Goal: Task Accomplishment & Management: Complete application form

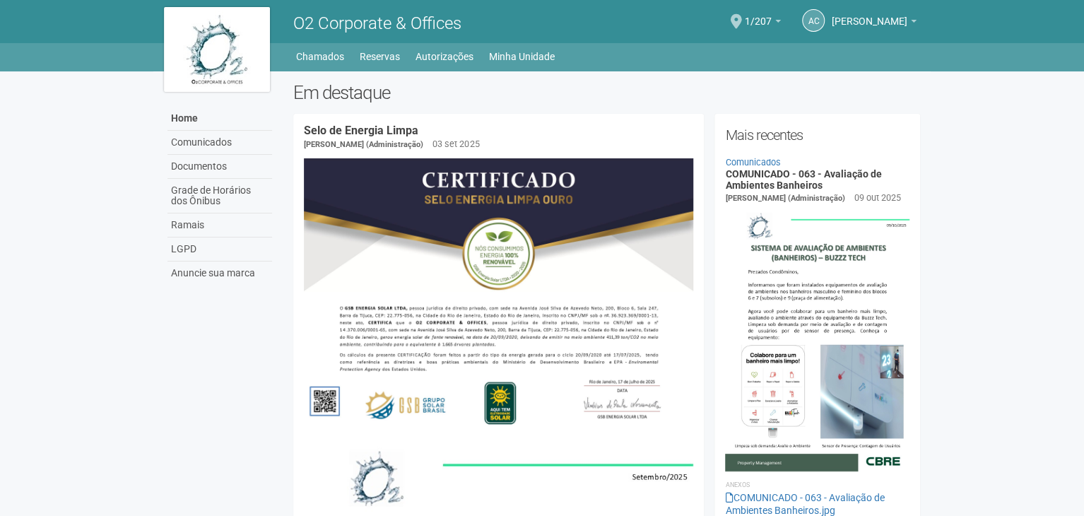
drag, startPoint x: 199, startPoint y: 245, endPoint x: 87, endPoint y: -61, distance: 326.4
click at [447, 50] on link "Autorizações" at bounding box center [445, 57] width 58 height 20
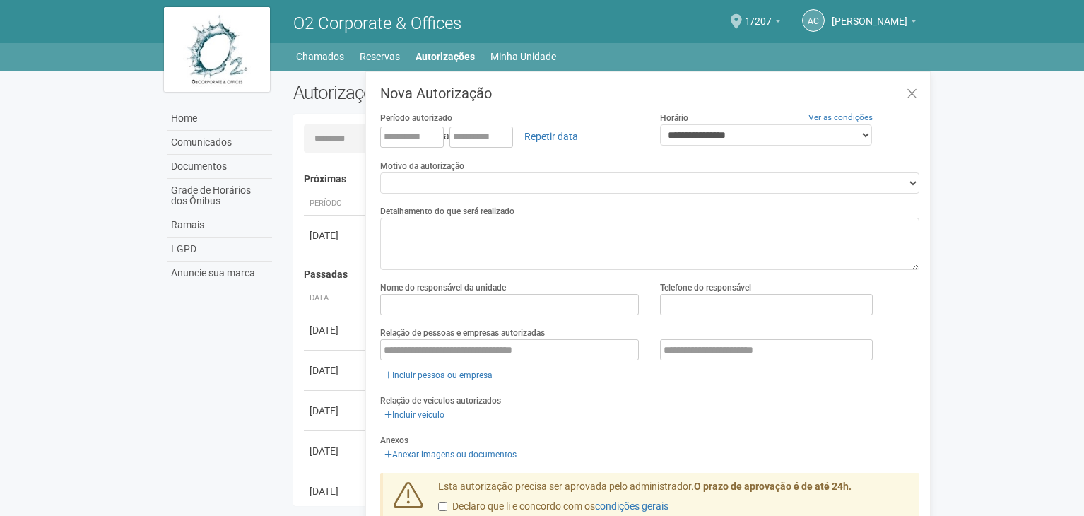
scroll to position [22, 0]
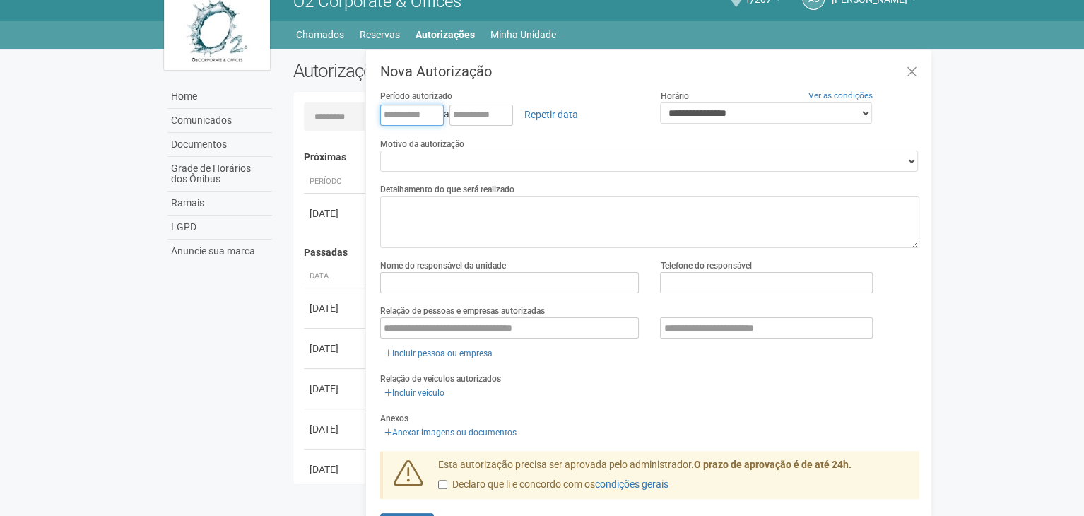
click at [380, 110] on input "text" at bounding box center [412, 115] width 64 height 21
type input "**********"
click at [557, 114] on link "Repetir data" at bounding box center [551, 114] width 72 height 24
type input "**********"
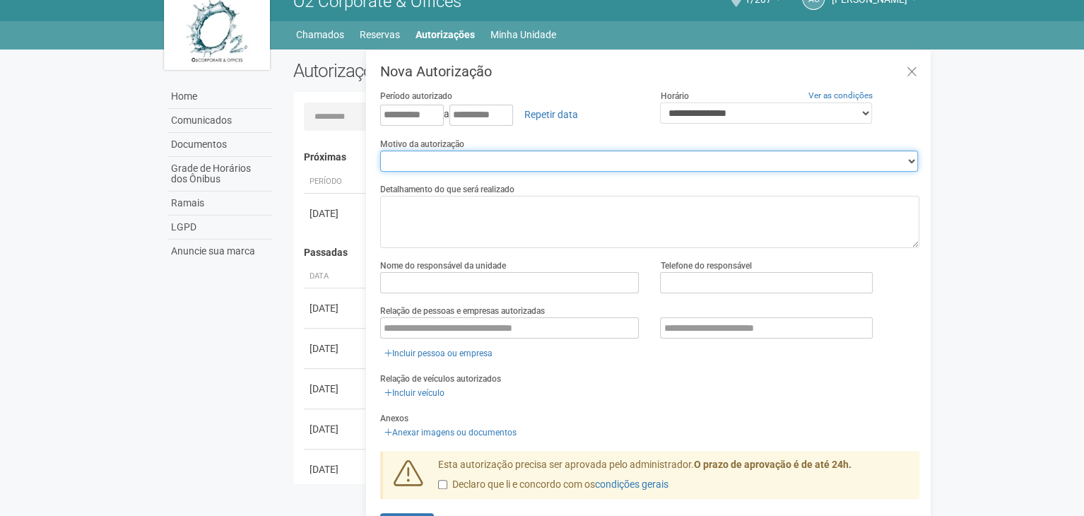
drag, startPoint x: 495, startPoint y: 162, endPoint x: 485, endPoint y: 170, distance: 13.0
click at [495, 162] on select "**********" at bounding box center [649, 161] width 538 height 21
select select "******"
click at [380, 151] on select "**********" at bounding box center [649, 161] width 538 height 21
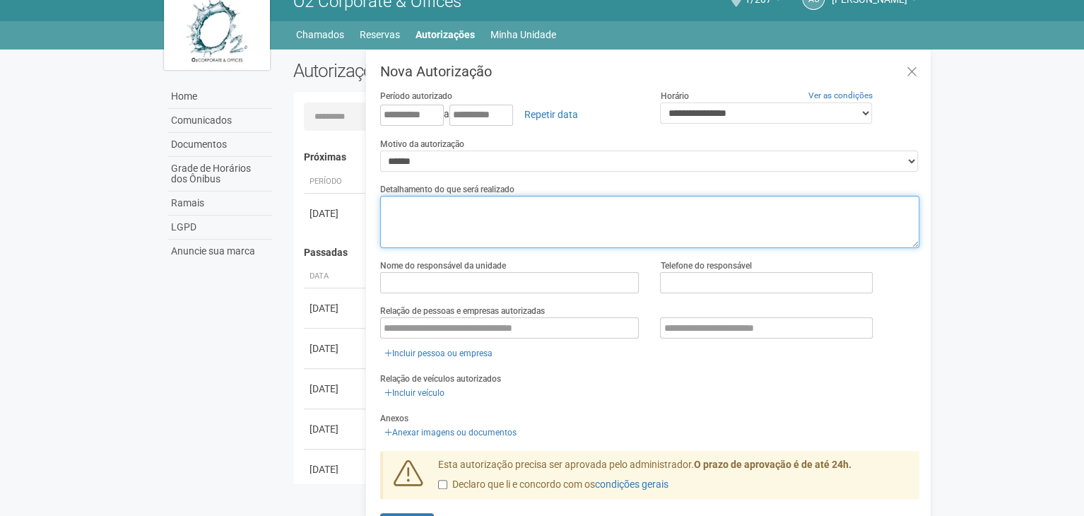
click at [440, 242] on textarea at bounding box center [649, 222] width 539 height 52
type textarea "**********"
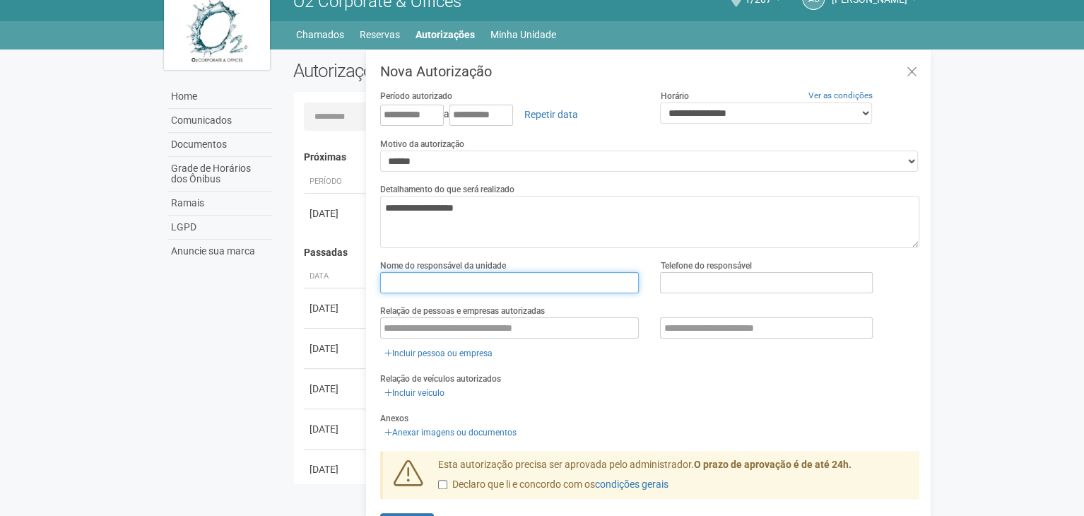
click at [438, 289] on input "text" at bounding box center [509, 282] width 259 height 21
type input "*******"
click at [705, 269] on label "Telefone do responsável" at bounding box center [705, 265] width 91 height 13
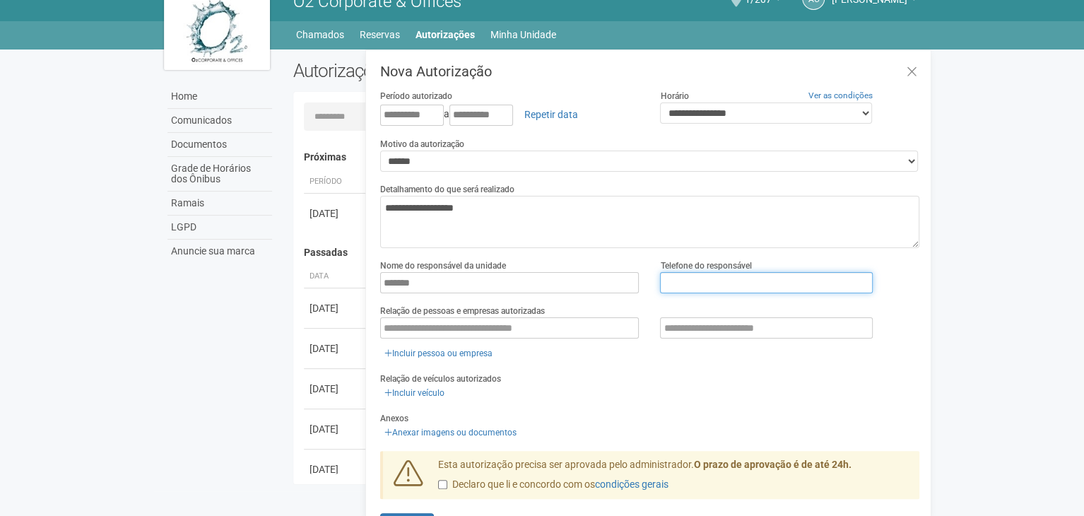
click at [705, 285] on input "text" at bounding box center [766, 282] width 212 height 21
click at [706, 284] on input "text" at bounding box center [766, 282] width 212 height 21
type input "**********"
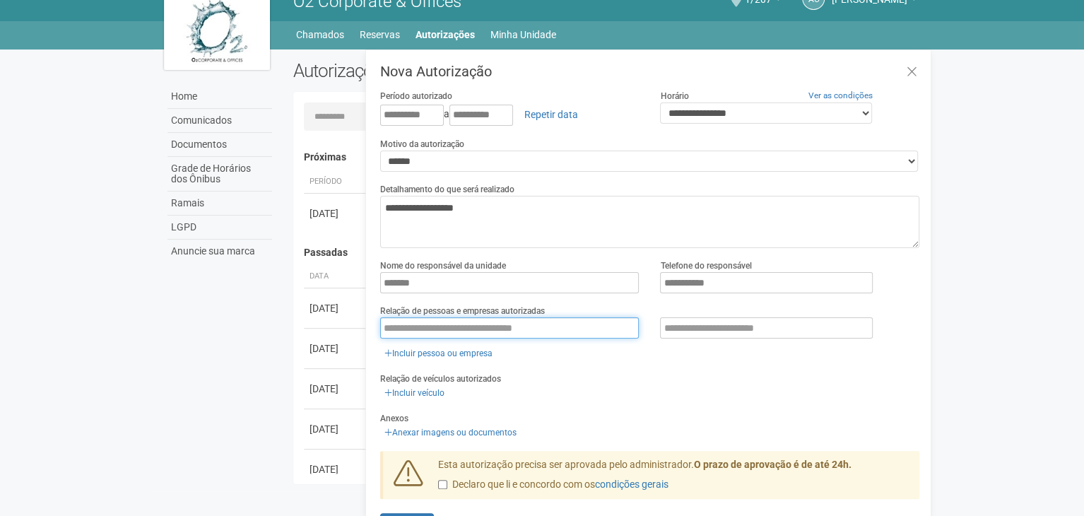
click at [444, 331] on input "text" at bounding box center [509, 327] width 259 height 21
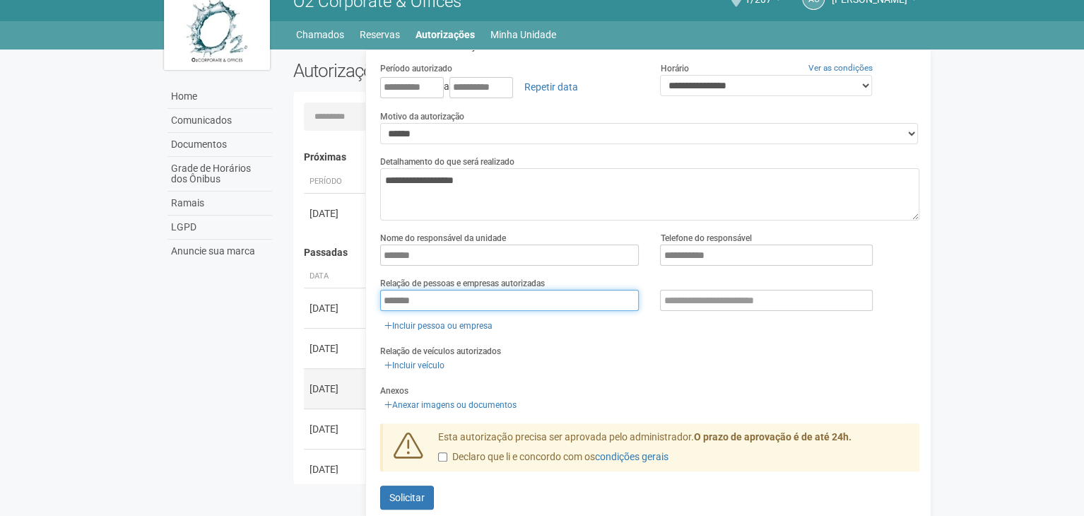
scroll to position [42, 0]
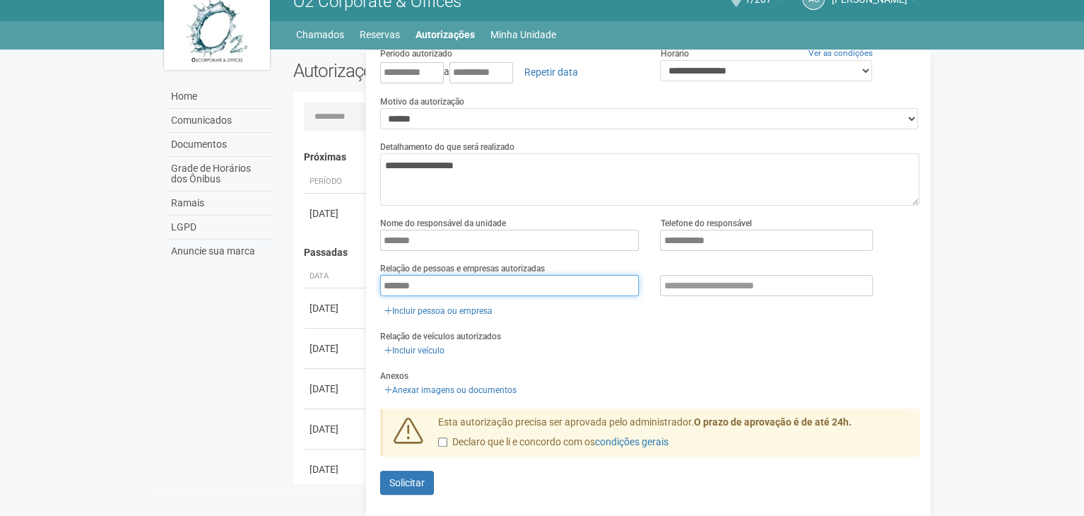
type input "*******"
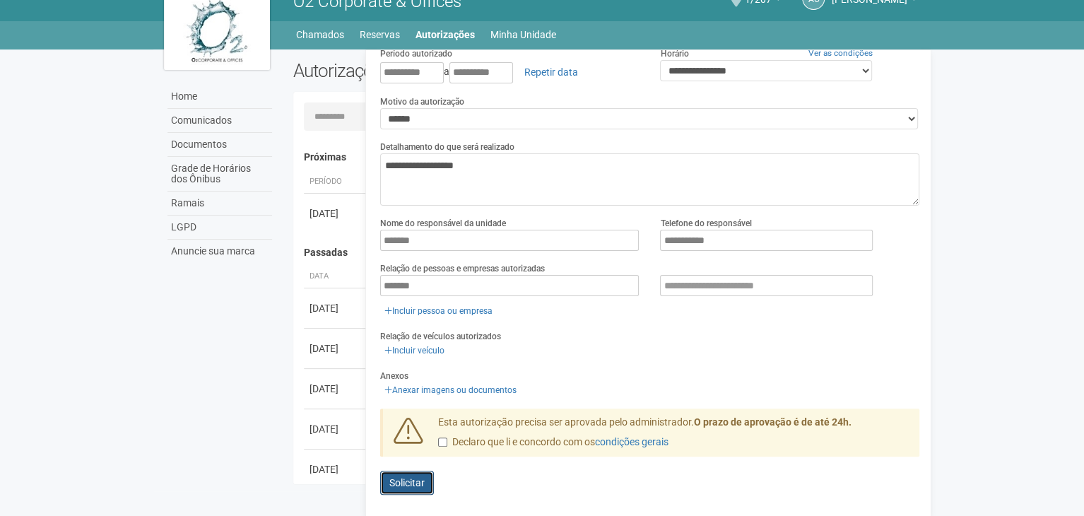
click at [406, 483] on span "Solicitar" at bounding box center [406, 482] width 35 height 11
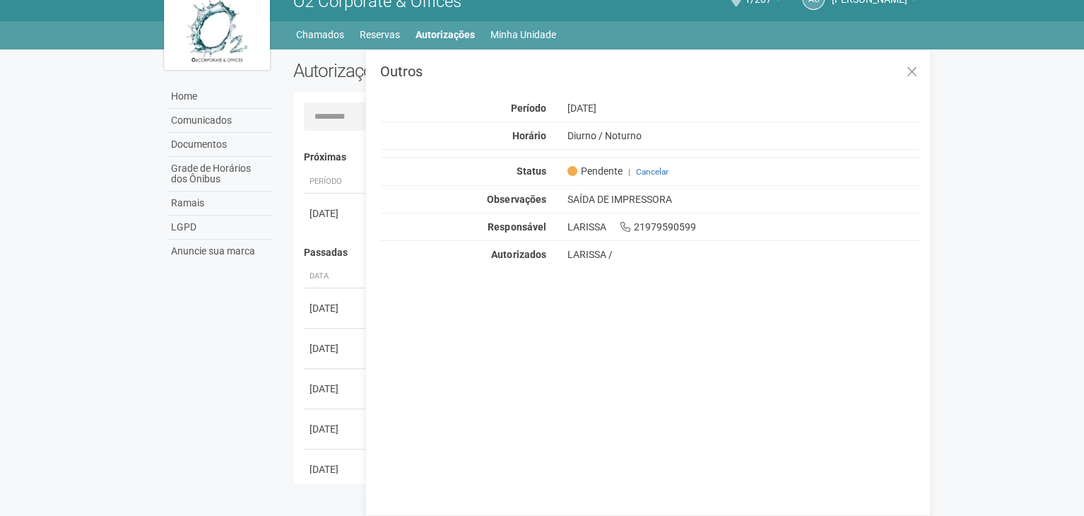
scroll to position [0, 0]
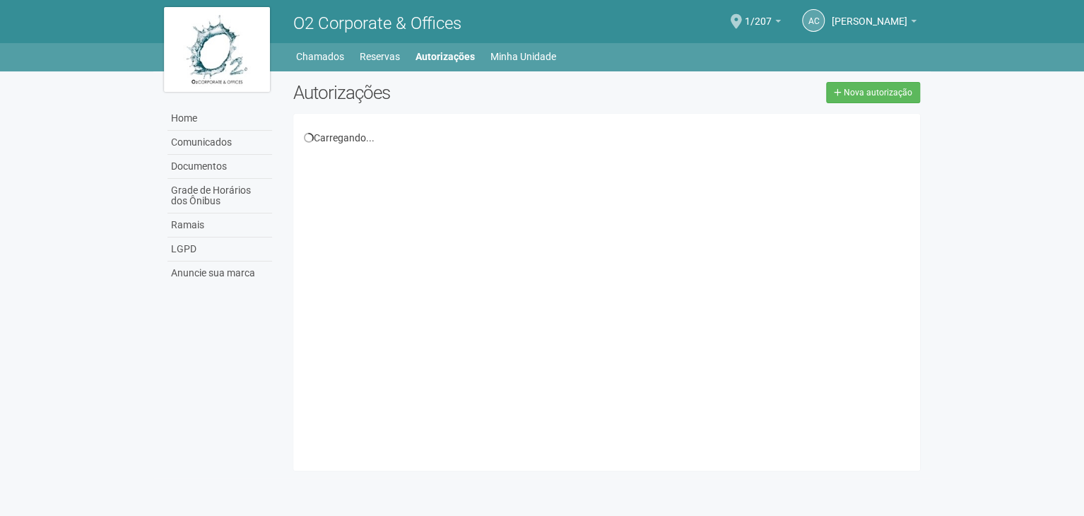
scroll to position [22, 0]
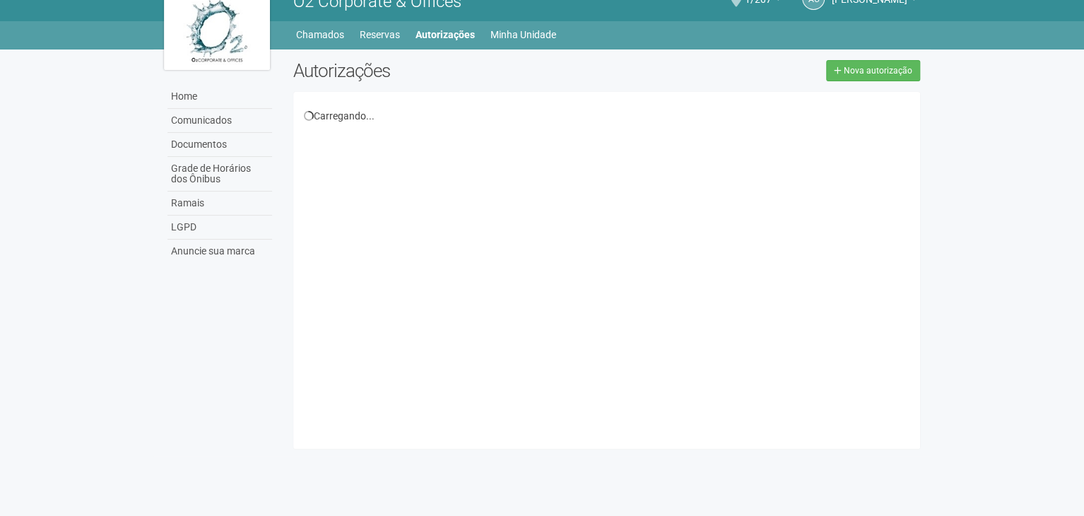
scroll to position [22, 0]
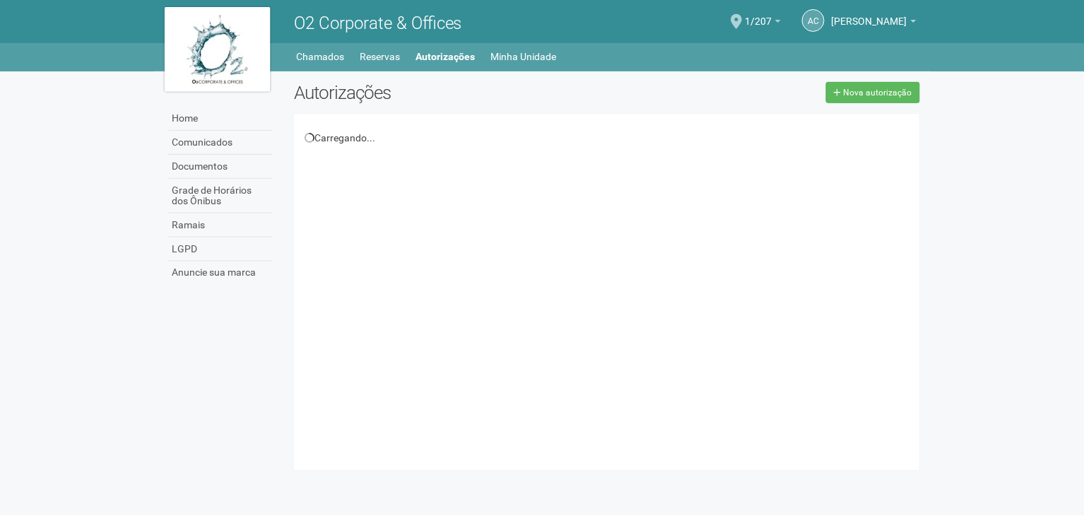
scroll to position [22, 0]
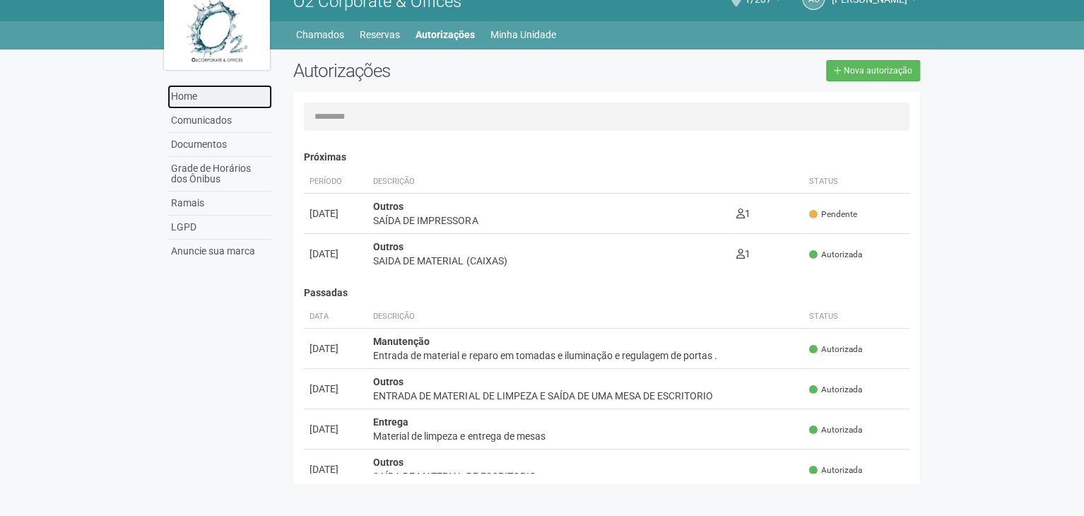
click at [198, 98] on link "Home" at bounding box center [219, 97] width 105 height 24
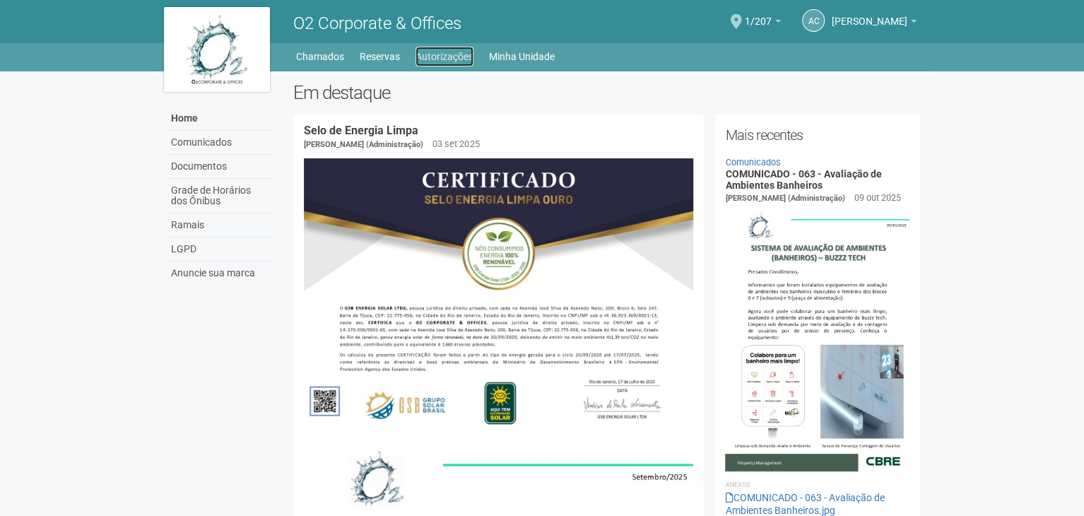
click at [464, 62] on link "Autorizações" at bounding box center [445, 57] width 58 height 20
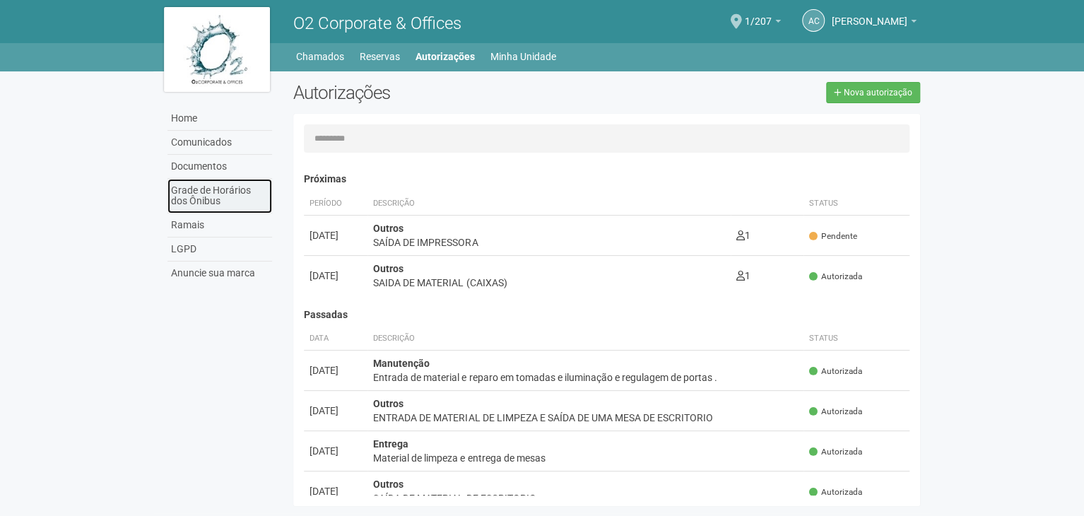
click at [220, 193] on link "Grade de Horários dos Ônibus" at bounding box center [219, 196] width 105 height 35
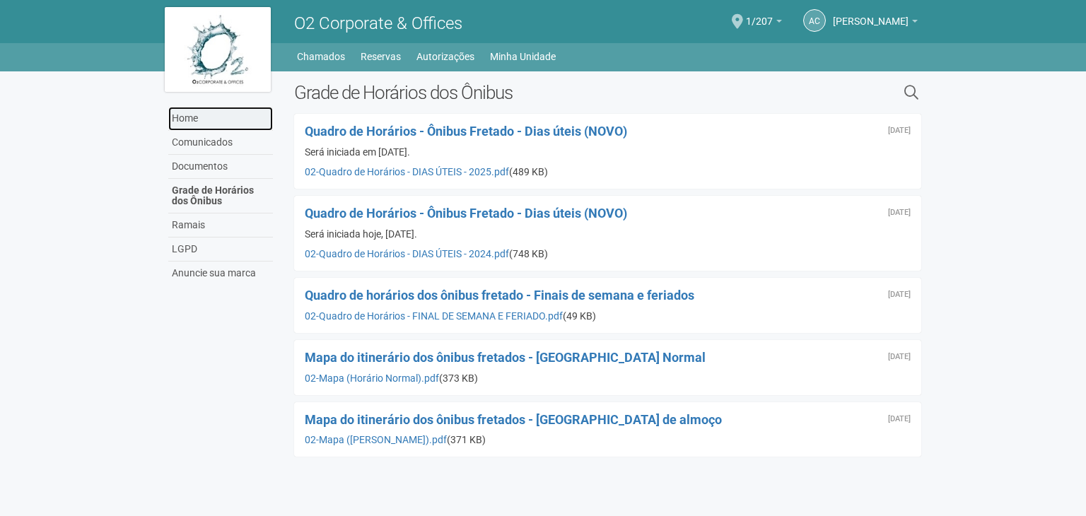
click at [183, 119] on link "Home" at bounding box center [220, 119] width 105 height 24
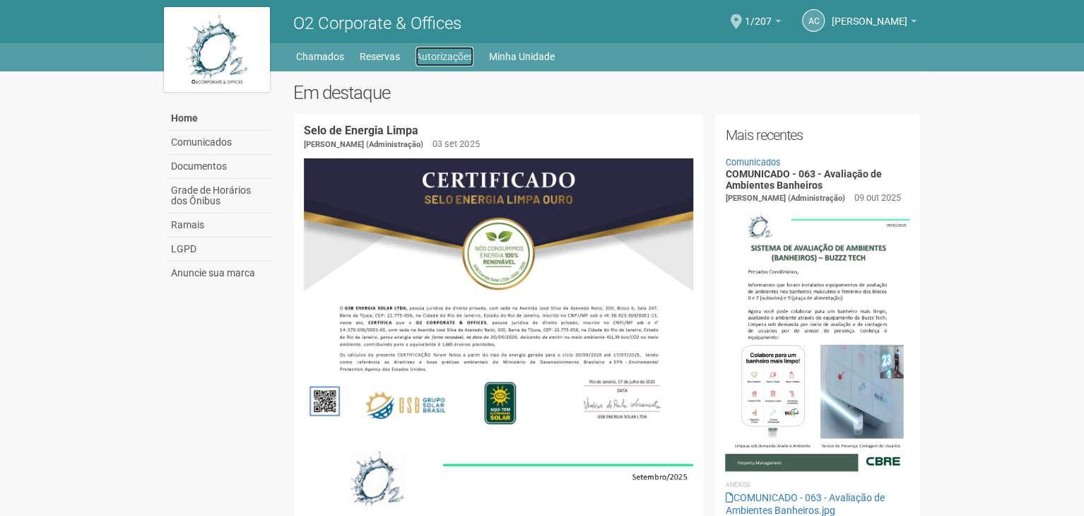
click at [449, 50] on link "Autorizações" at bounding box center [445, 57] width 58 height 20
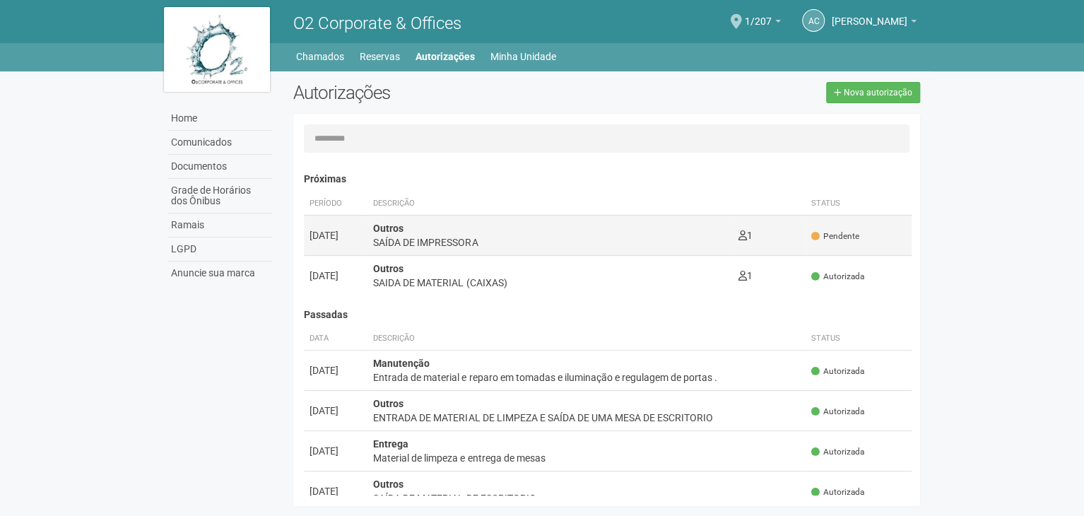
click at [806, 235] on td "Pendente" at bounding box center [859, 235] width 106 height 40
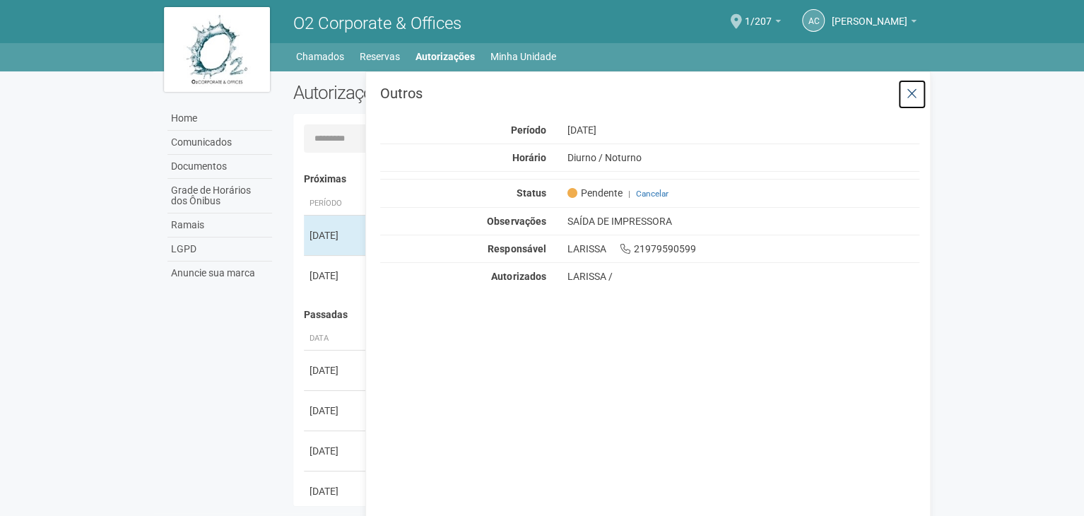
click at [907, 100] on icon at bounding box center [912, 94] width 11 height 14
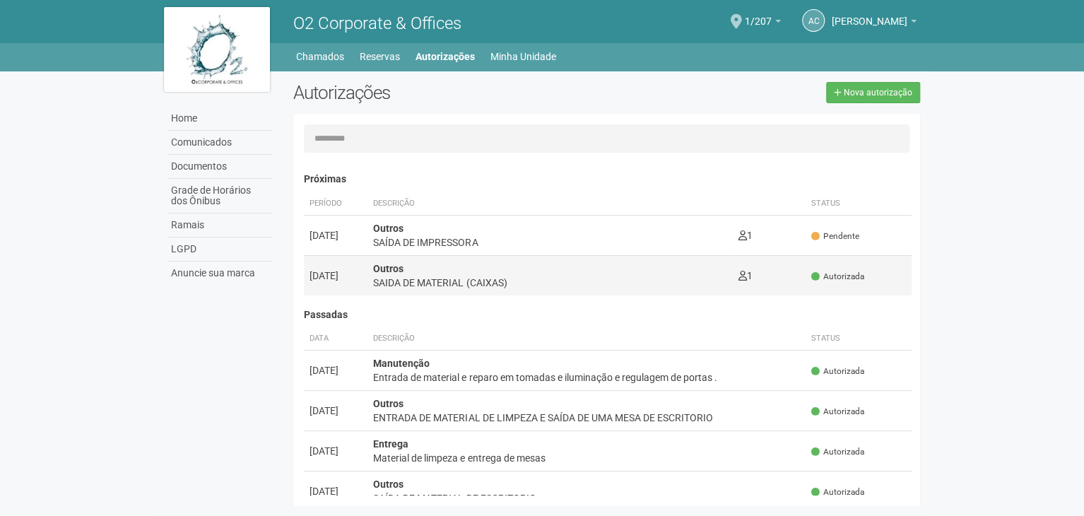
click at [834, 273] on span "Autorizada" at bounding box center [837, 277] width 53 height 12
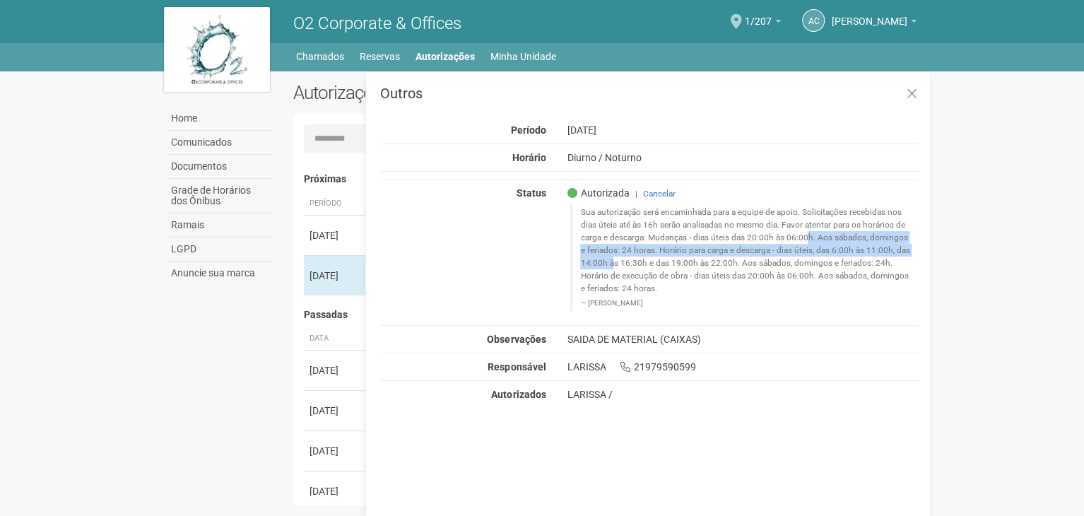
drag, startPoint x: 645, startPoint y: 232, endPoint x: 789, endPoint y: 252, distance: 144.8
click at [789, 252] on blockquote "Sua autorização será encaminhada para a equipe de apoio. Solicitações recebidas…" at bounding box center [744, 257] width 349 height 107
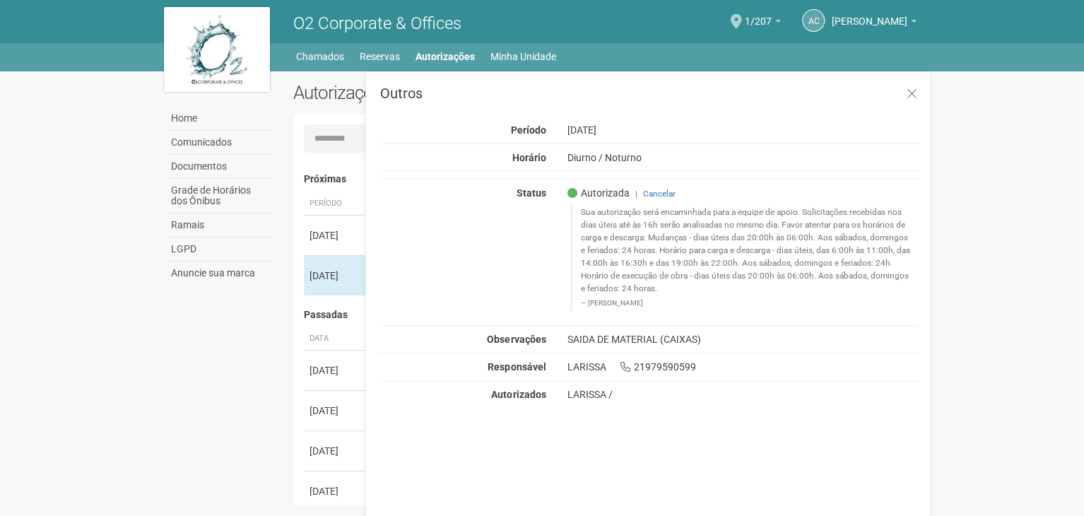
click at [806, 253] on blockquote "Sua autorização será encaminhada para a equipe de apoio. Solicitações recebidas…" at bounding box center [744, 257] width 349 height 107
drag, startPoint x: 828, startPoint y: 248, endPoint x: 890, endPoint y: 247, distance: 61.5
click at [890, 247] on blockquote "Sua autorização será encaminhada para a equipe de apoio. Solicitações recebidas…" at bounding box center [744, 257] width 349 height 107
drag, startPoint x: 575, startPoint y: 259, endPoint x: 684, endPoint y: 265, distance: 109.0
click at [684, 265] on blockquote "Sua autorização será encaminhada para a equipe de apoio. Solicitações recebidas…" at bounding box center [744, 257] width 349 height 107
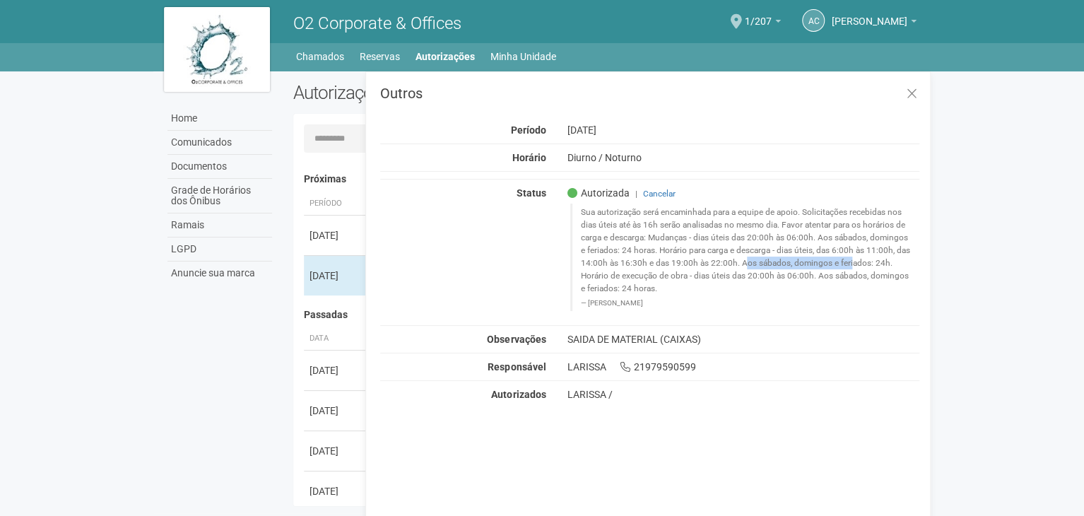
click at [684, 265] on blockquote "Sua autorização será encaminhada para a equipe de apoio. Solicitações recebidas…" at bounding box center [744, 257] width 349 height 107
drag, startPoint x: 623, startPoint y: 264, endPoint x: 643, endPoint y: 260, distance: 20.8
click at [643, 260] on blockquote "Sua autorização será encaminhada para a equipe de apoio. Solicitações recebidas…" at bounding box center [744, 257] width 349 height 107
click at [644, 260] on blockquote "Sua autorização será encaminhada para a equipe de apoio. Solicitações recebidas…" at bounding box center [744, 257] width 349 height 107
drag, startPoint x: 476, startPoint y: 48, endPoint x: 452, endPoint y: 54, distance: 24.0
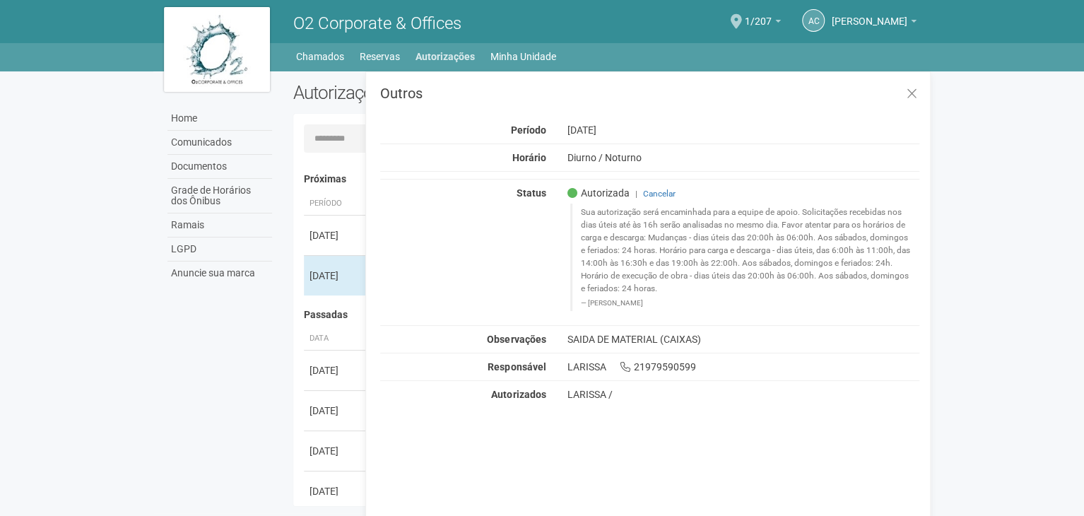
click at [468, 49] on li "Autorizações" at bounding box center [452, 57] width 73 height 20
click at [435, 60] on link "Autorizações" at bounding box center [445, 57] width 59 height 20
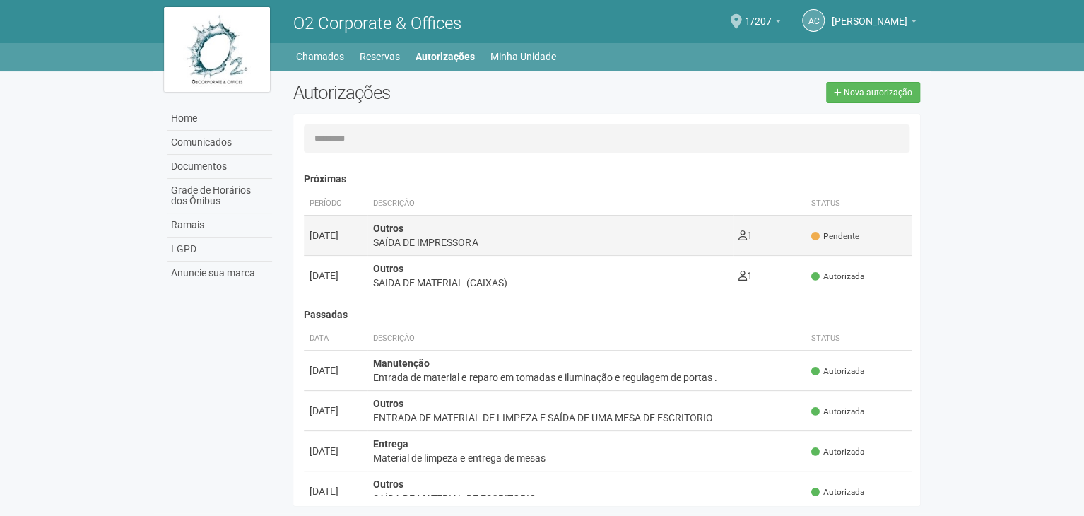
click at [426, 247] on div "SAÍDA DE IMPRESSORA" at bounding box center [549, 242] width 353 height 14
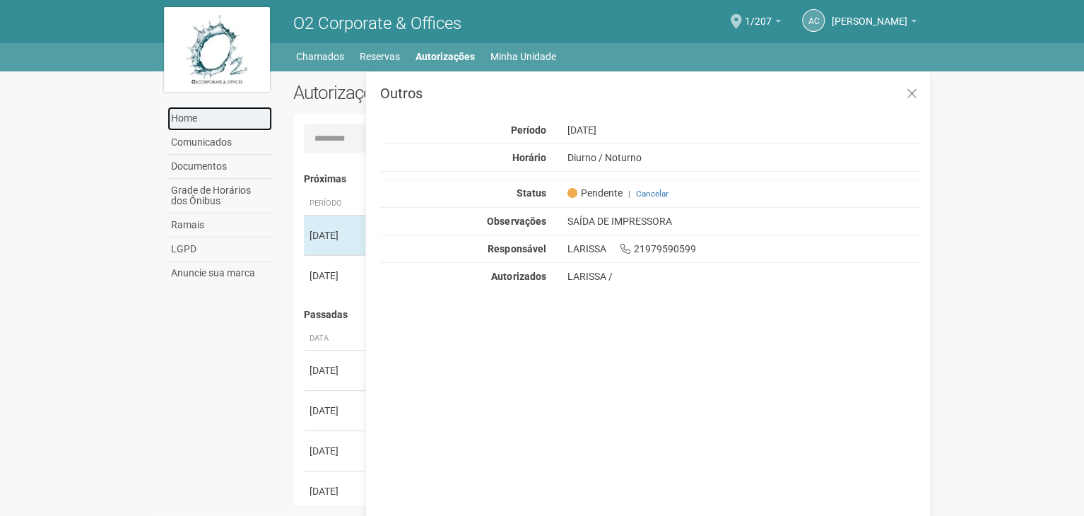
click at [222, 119] on link "Home" at bounding box center [219, 119] width 105 height 24
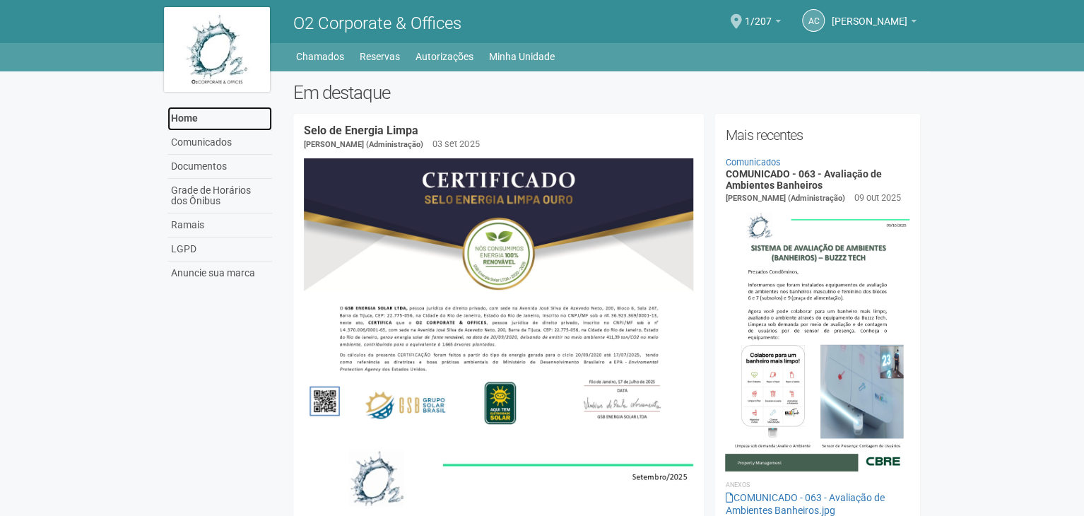
click at [193, 120] on link "Home" at bounding box center [219, 119] width 105 height 24
click at [455, 52] on link "Autorizações" at bounding box center [445, 57] width 58 height 20
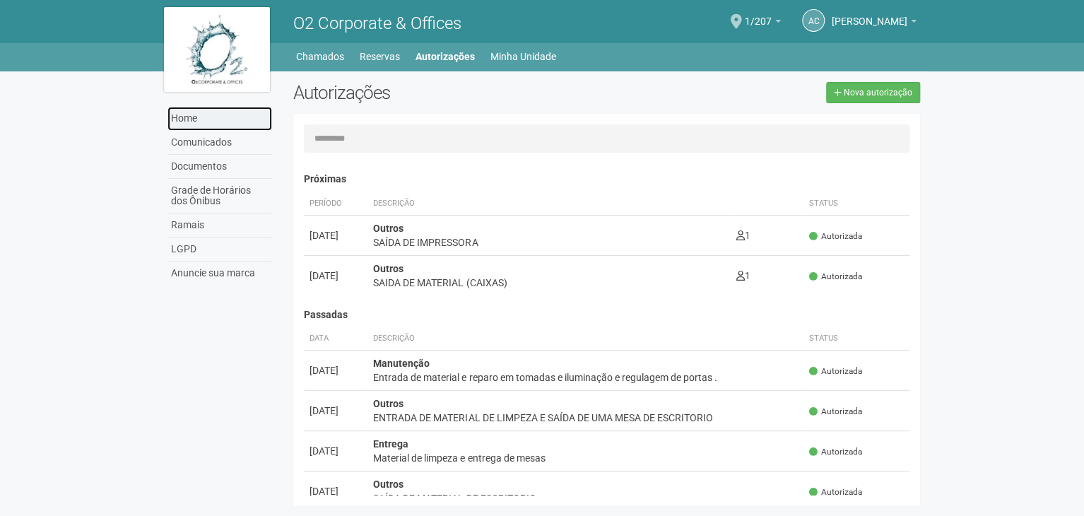
click at [180, 126] on link "Home" at bounding box center [219, 119] width 105 height 24
